Goal: Check status: Check status

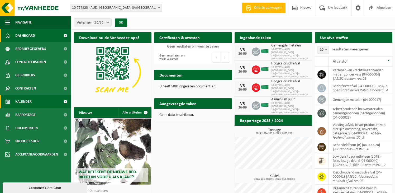
click at [29, 106] on span "Kalender" at bounding box center [23, 101] width 16 height 13
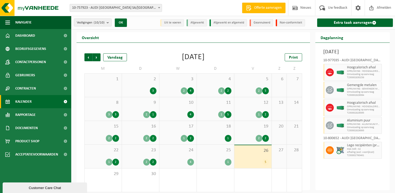
click at [206, 151] on span "25" at bounding box center [216, 150] width 32 height 6
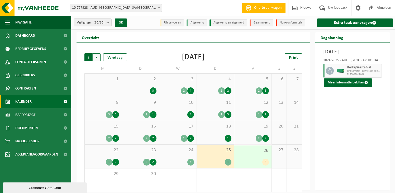
click at [95, 55] on span "Volgende" at bounding box center [97, 57] width 8 height 8
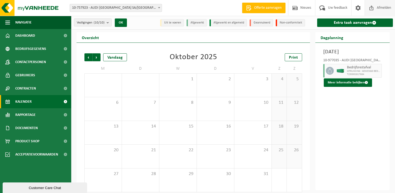
click at [384, 9] on span "Afmelden" at bounding box center [384, 8] width 17 height 16
